Goal: Task Accomplishment & Management: Complete application form

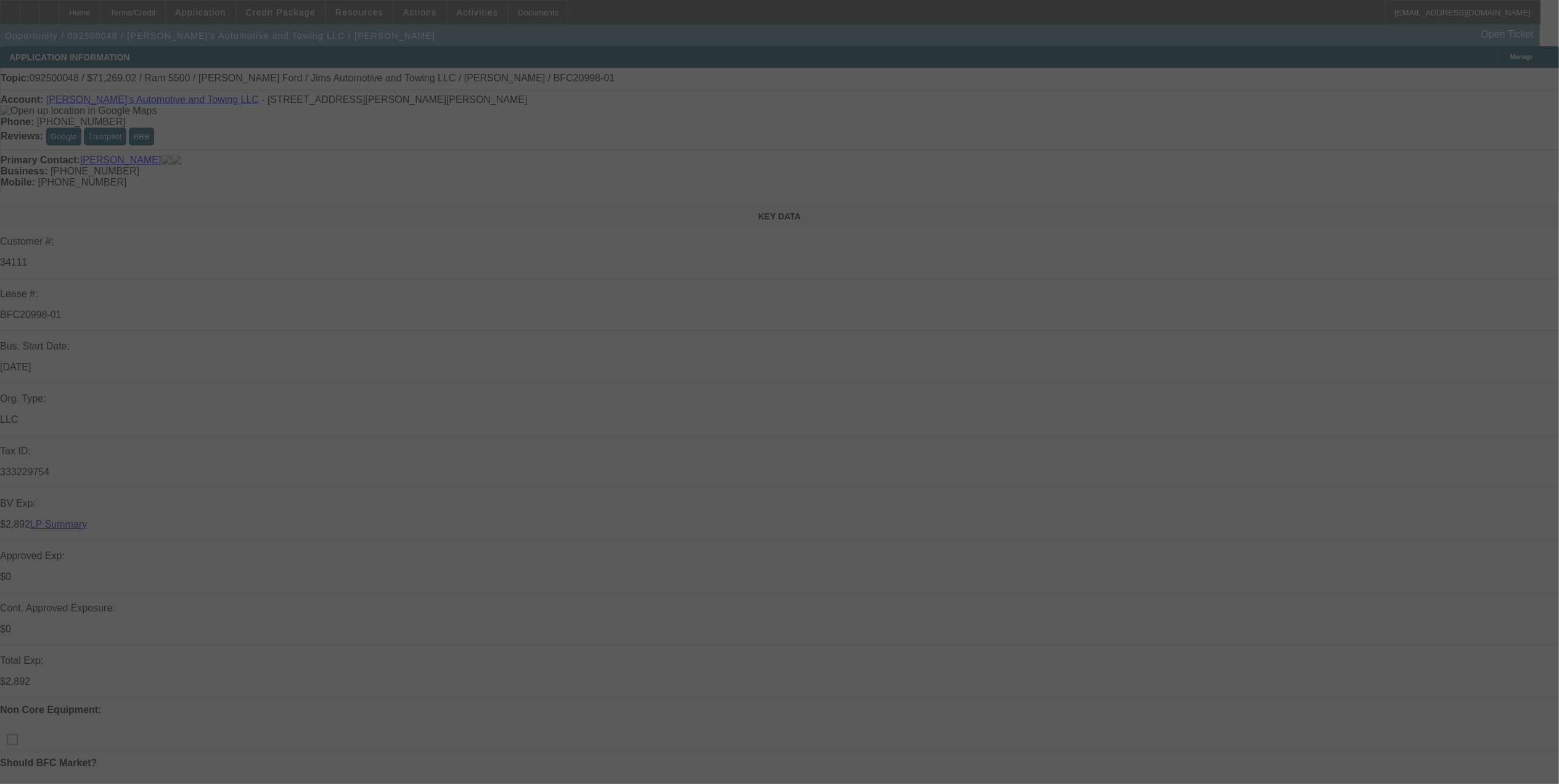
select select "0"
select select "0.1"
select select "0"
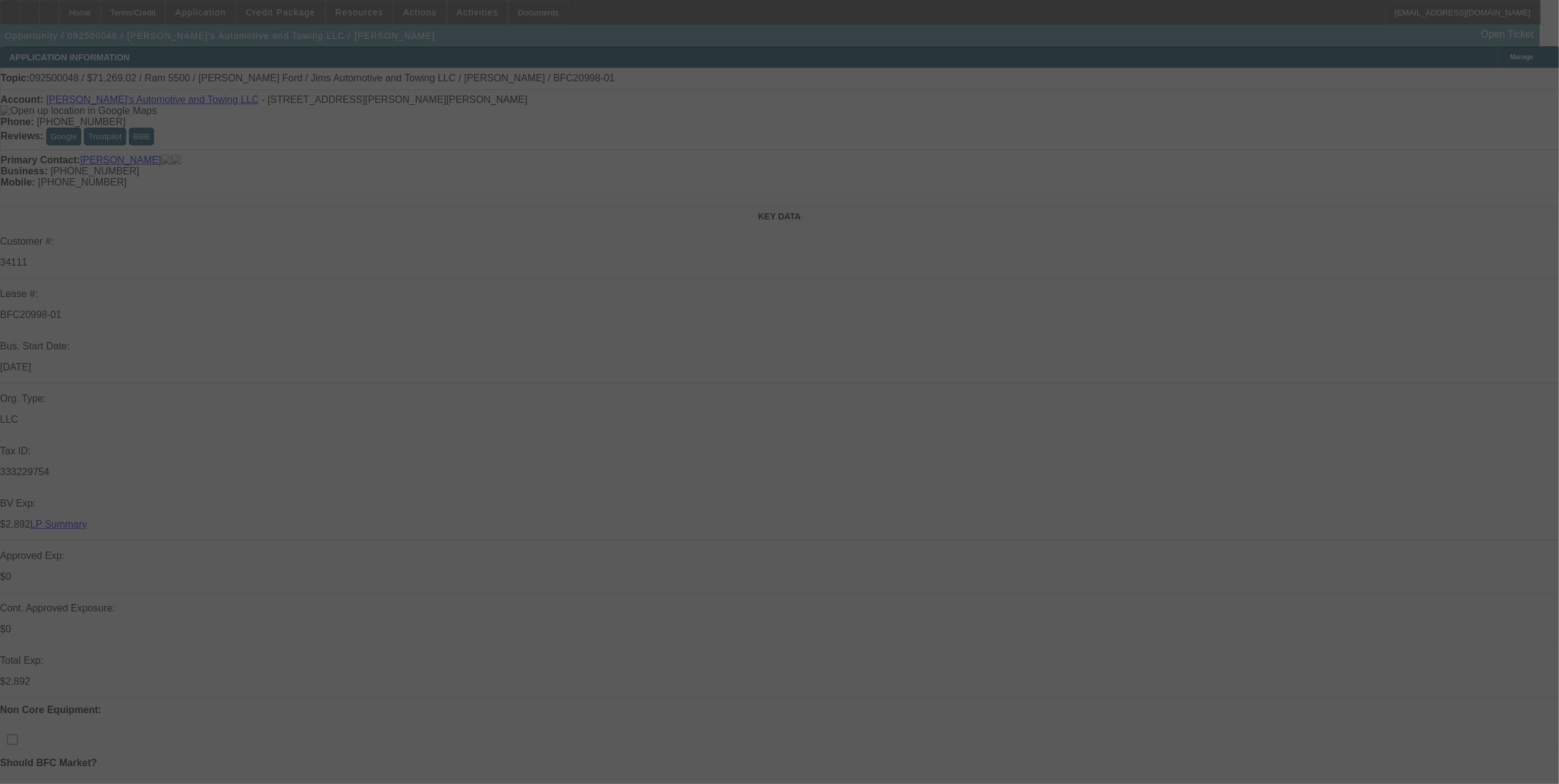
select select "0.1"
select select "0"
select select "0.1"
select select "0"
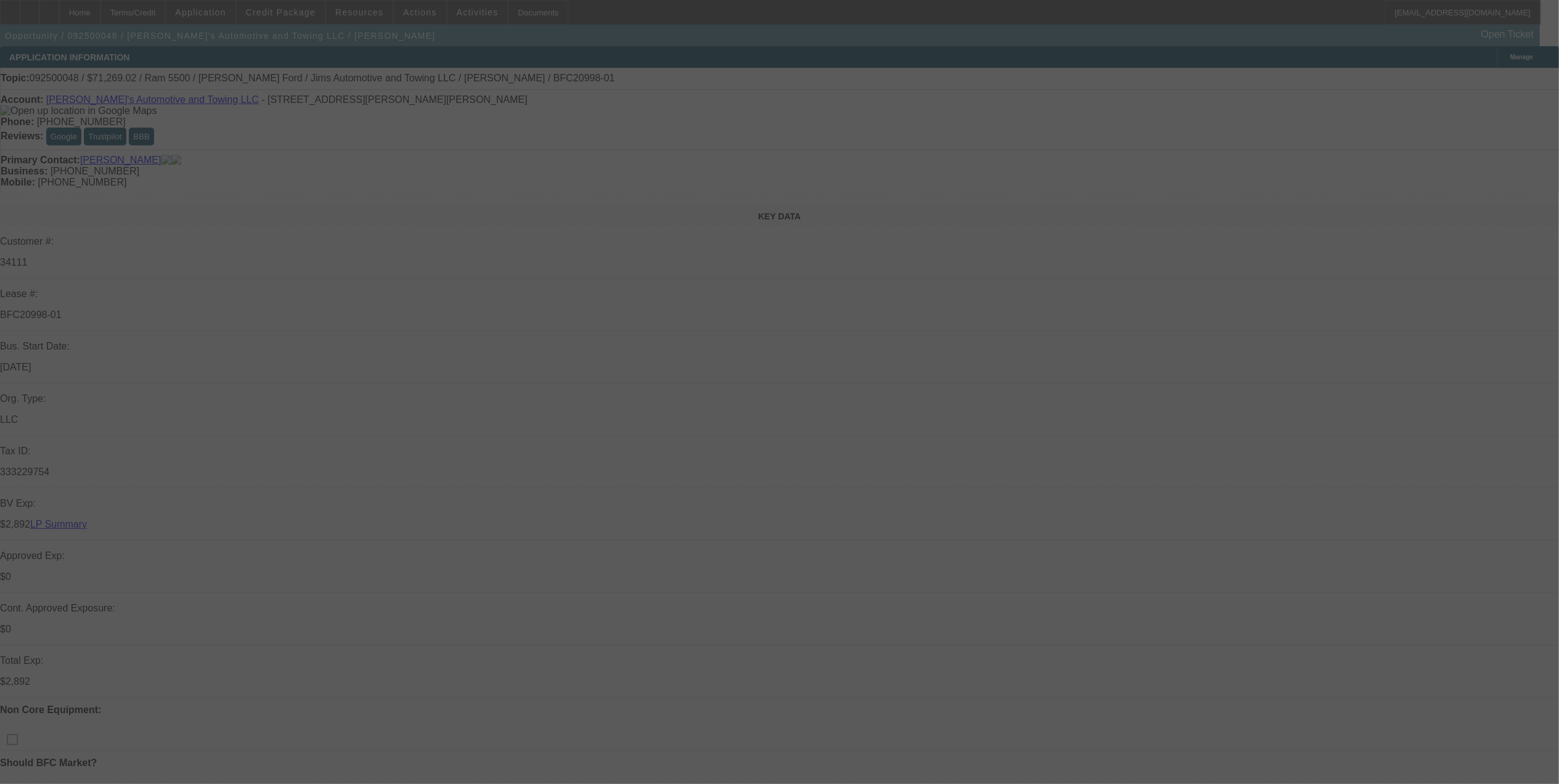
select select "0"
select select "0.1"
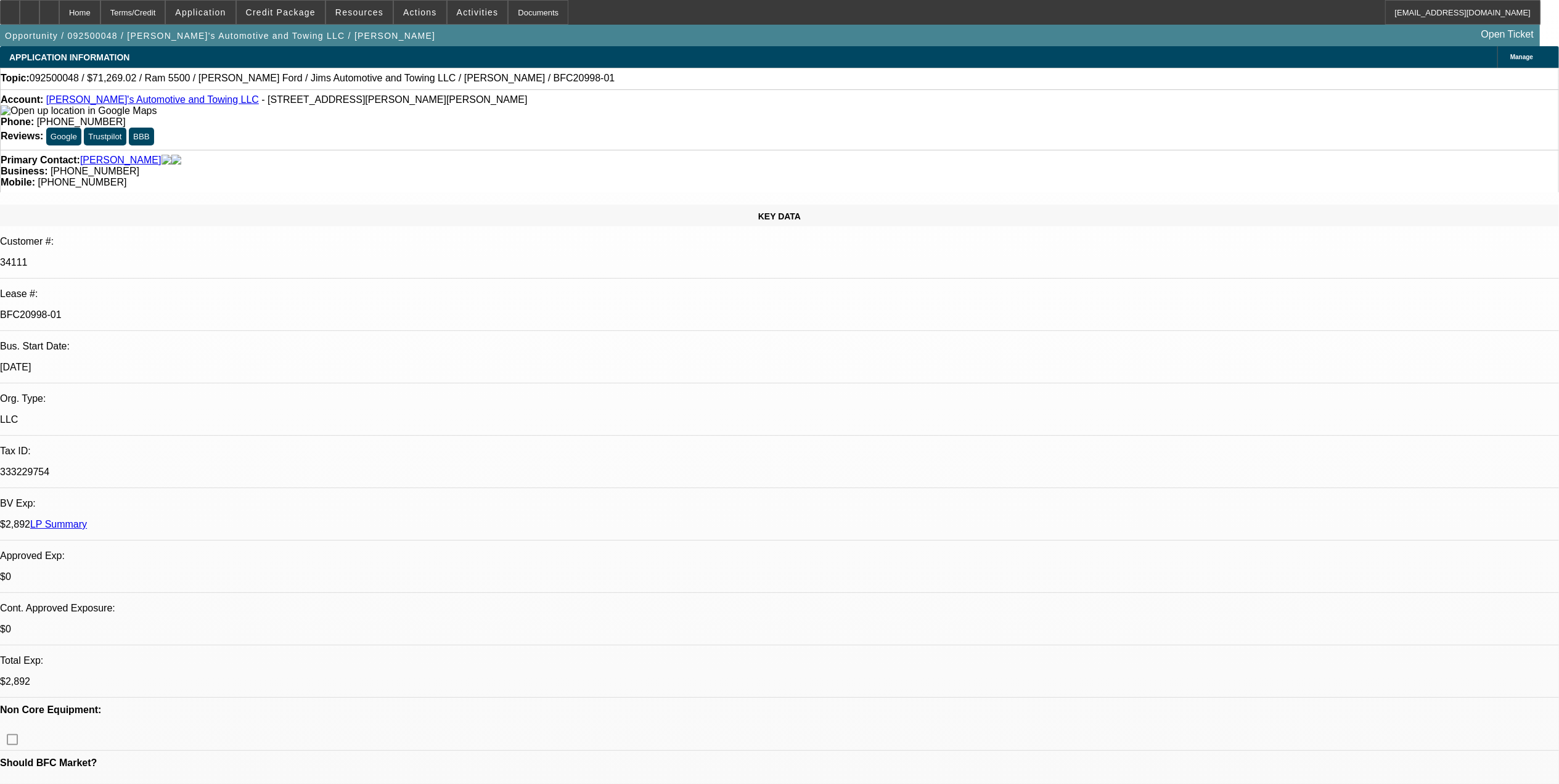
select select "1"
select select "3"
select select "4"
select select "1"
select select "3"
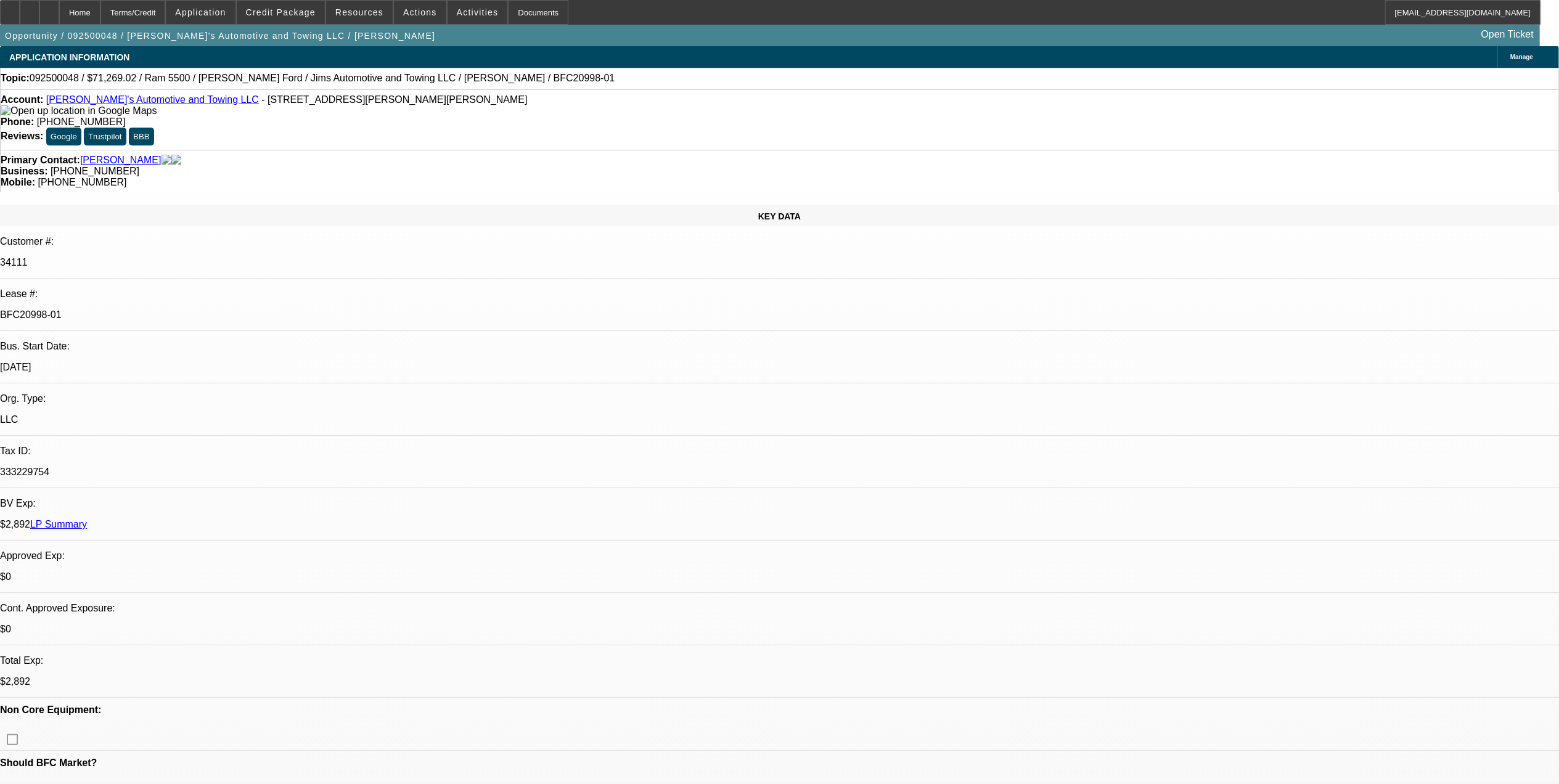
select select "4"
select select "1"
select select "3"
select select "4"
select select "1"
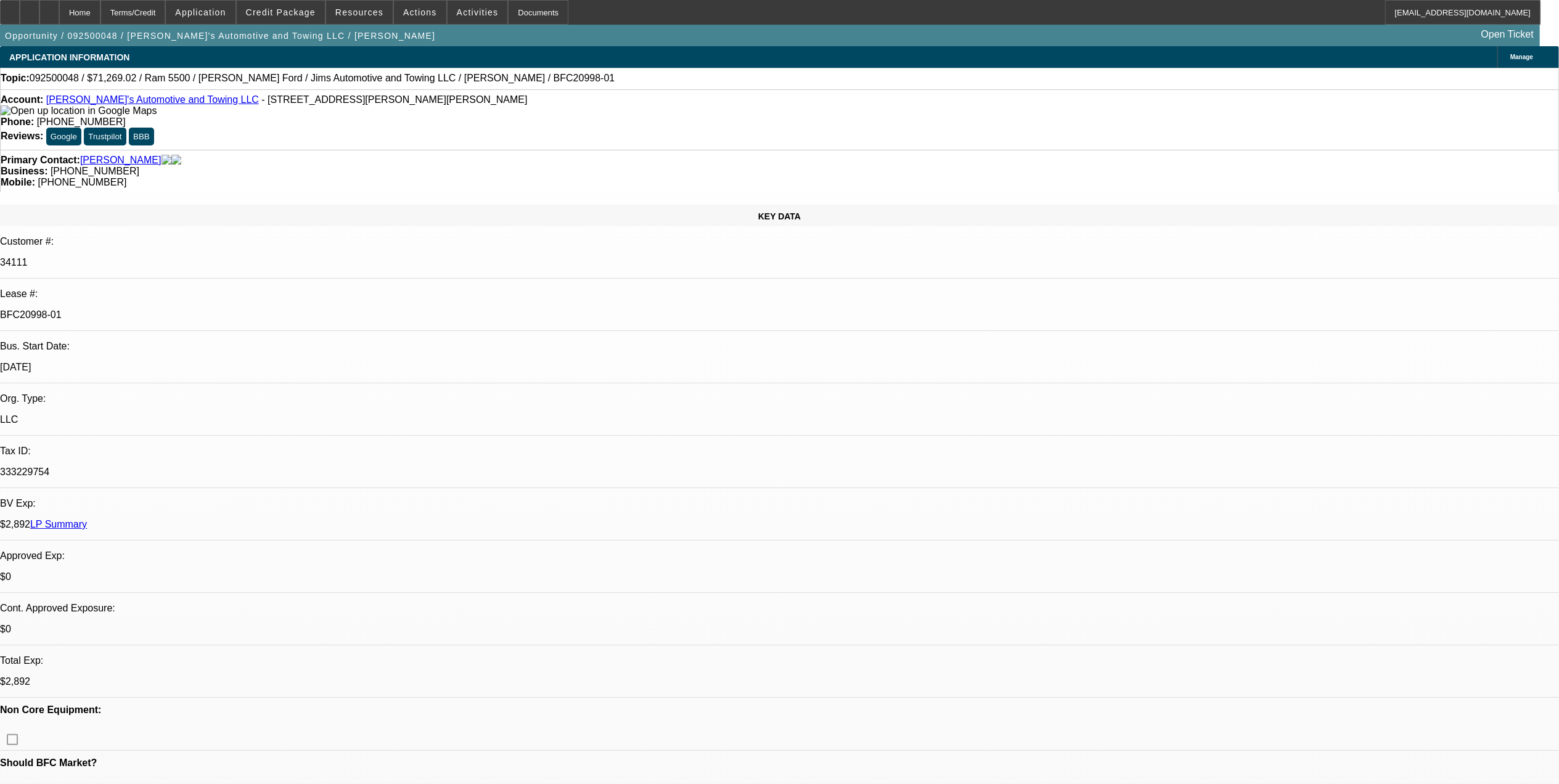
select select "1"
select select "4"
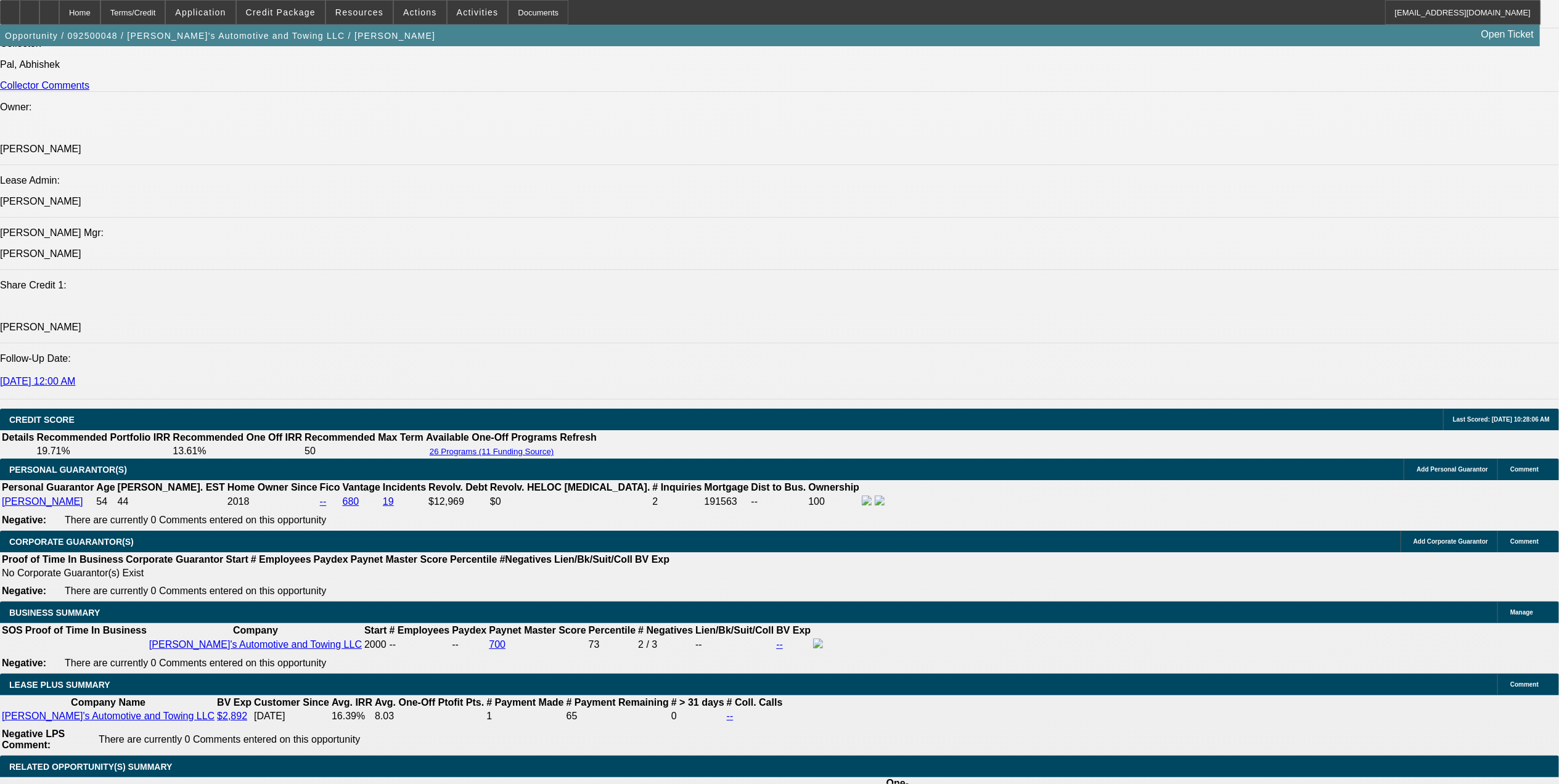
scroll to position [1516, 0]
